Goal: Contribute content

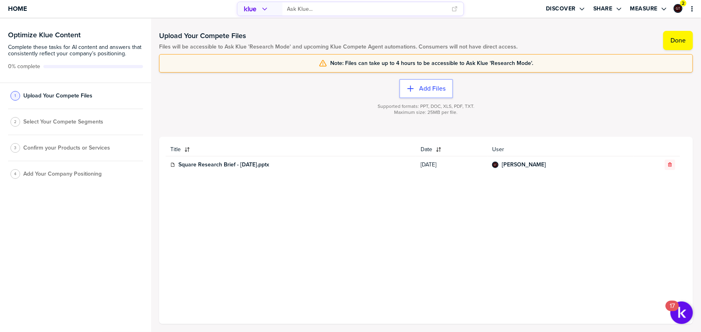
click at [421, 78] on div "Add Files Supported formats: PPT, DOC, XLS, PDF, TXT. Maximum size: 25MB per fi…" at bounding box center [426, 105] width 534 height 64
click at [421, 87] on label "Add Files" at bounding box center [432, 89] width 26 height 8
click at [475, 212] on div "Title Date User Square Research Brief - [DATE].pptx [DATE] [PERSON_NAME]" at bounding box center [425, 230] width 521 height 175
click at [428, 87] on label "Add Files" at bounding box center [432, 89] width 26 height 8
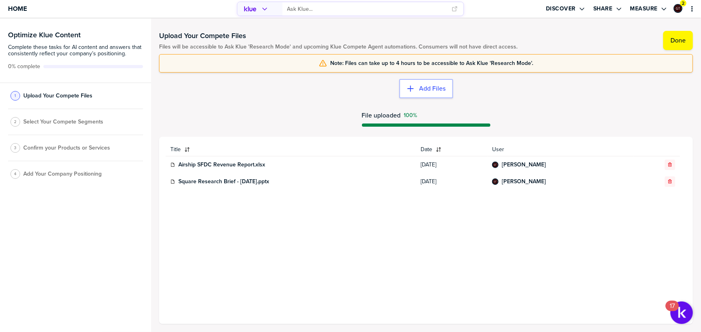
click at [307, 267] on div "Title Date User Airship SFDC Revenue Report.xlsx [DATE] [PERSON_NAME] Tutti Squ…" at bounding box center [425, 230] width 521 height 175
click at [325, 8] on input "primary" at bounding box center [367, 8] width 160 height 13
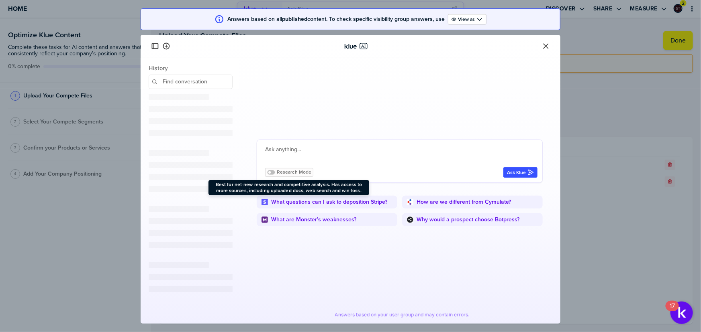
click at [296, 172] on span "Research Mode" at bounding box center [294, 172] width 35 height 6
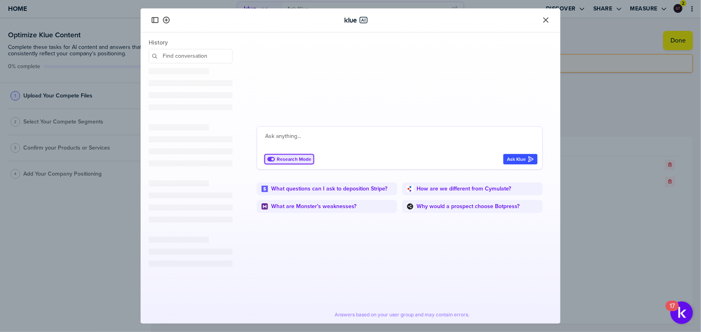
click at [324, 136] on textarea at bounding box center [401, 141] width 272 height 19
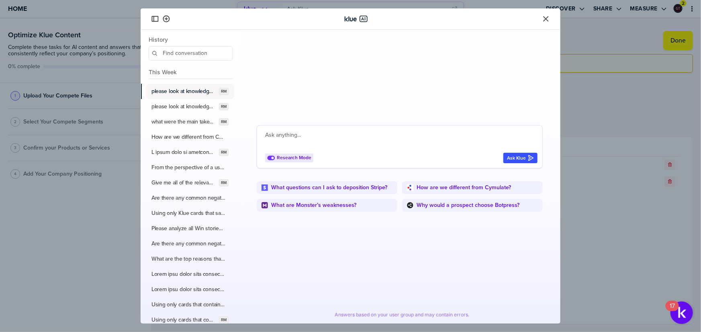
click at [183, 92] on label "please look at knowledge hub and tell me why square was losing consistently." at bounding box center [183, 91] width 64 height 7
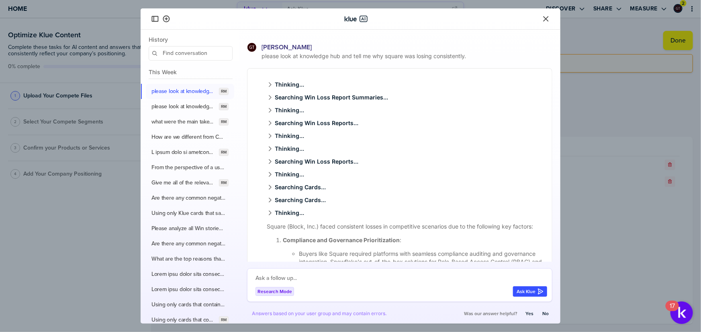
click at [335, 58] on span "please look at knowledge hub and tell me why square was losing consistently." at bounding box center [406, 56] width 292 height 8
copy div "please look at knowledge hub and tell me why square was losing consistently."
click at [543, 17] on icon "Close" at bounding box center [546, 19] width 8 height 8
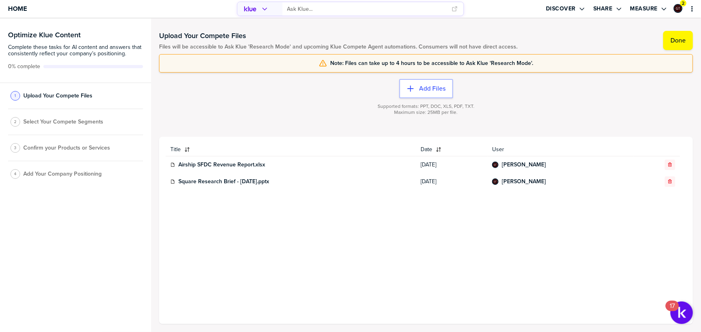
click at [297, 12] on input "primary" at bounding box center [367, 8] width 160 height 13
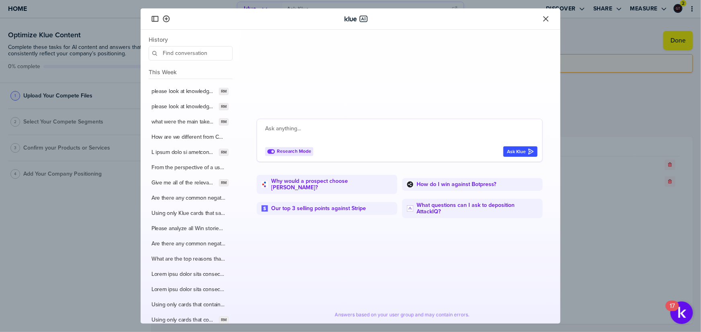
click at [322, 133] on textarea at bounding box center [401, 133] width 272 height 19
paste textarea "please look at knowledge hub and tell me why square was losing consistently."
type textarea "please look at knowledge hub and tell me why square was losing consistently."
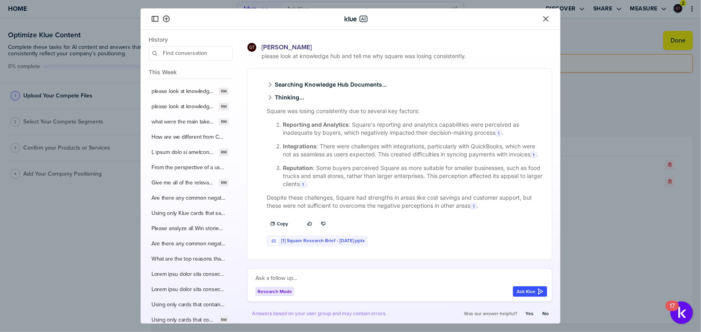
click at [546, 18] on icon "Close" at bounding box center [545, 18] width 5 height 5
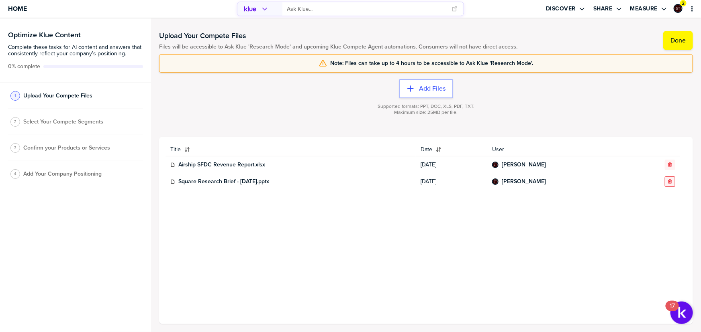
click at [670, 181] on icon "button" at bounding box center [669, 181] width 5 height 5
click at [83, 123] on span "Select Your Compete Segments" at bounding box center [63, 122] width 80 height 6
click at [653, 31] on div "Upload Your Compete Files Files will be accessible to Ask Klue 'Research Mode' …" at bounding box center [426, 175] width 534 height 298
click at [694, 40] on div "Upload Your Compete Files Files will be accessible to Ask Klue 'Research Mode' …" at bounding box center [426, 175] width 550 height 314
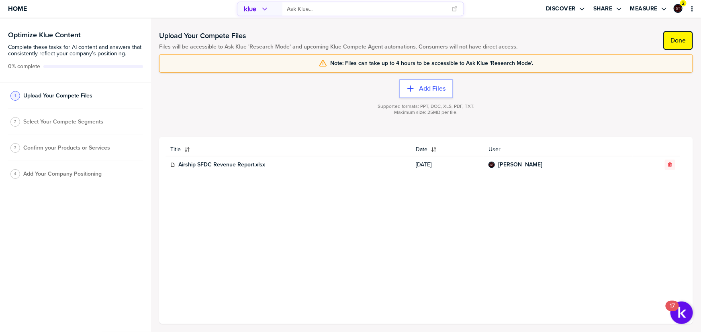
click at [682, 40] on label "Done" at bounding box center [677, 41] width 15 height 8
click at [683, 40] on label "Done" at bounding box center [677, 41] width 15 height 8
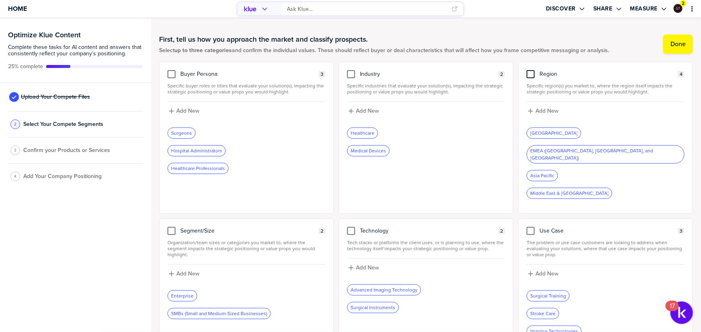
click at [527, 73] on div at bounding box center [530, 74] width 8 height 8
click at [530, 70] on input "checkbox" at bounding box center [530, 70] width 0 height 0
click at [172, 74] on div at bounding box center [171, 74] width 8 height 8
click at [171, 70] on input "checkbox" at bounding box center [171, 70] width 0 height 0
click at [528, 227] on div at bounding box center [530, 231] width 8 height 8
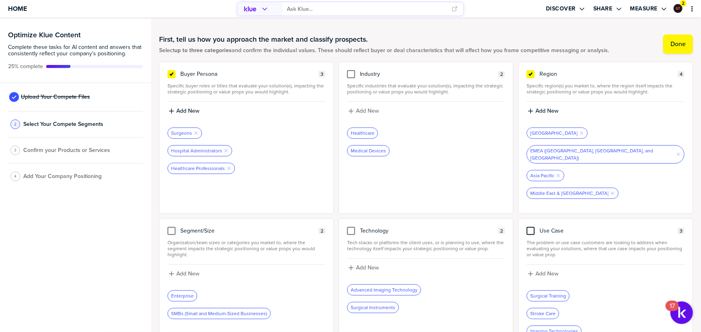
click at [530, 227] on input "checkbox" at bounding box center [530, 227] width 0 height 0
click at [675, 35] on button "Done" at bounding box center [678, 44] width 30 height 19
click at [678, 41] on label "Done" at bounding box center [677, 44] width 15 height 8
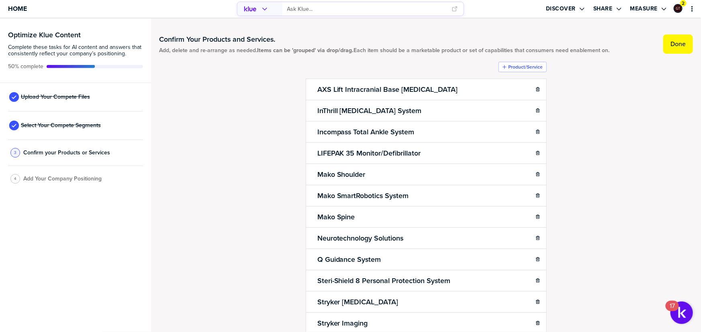
click at [678, 41] on label "Done" at bounding box center [677, 44] width 15 height 8
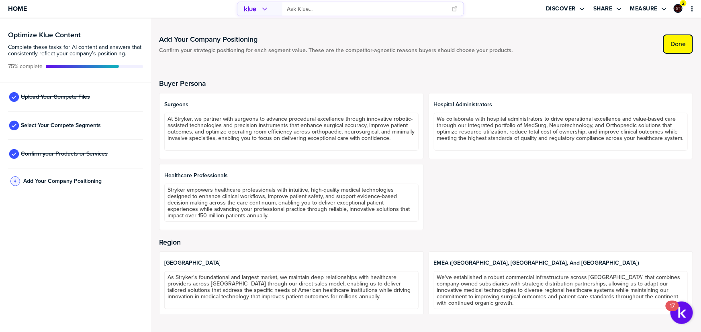
click at [671, 44] on label "Done" at bounding box center [677, 44] width 15 height 8
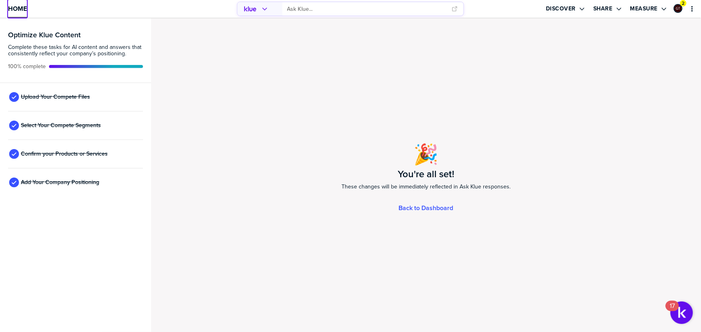
click at [21, 8] on span "Home" at bounding box center [17, 8] width 19 height 7
